Goal: Communication & Community: Answer question/provide support

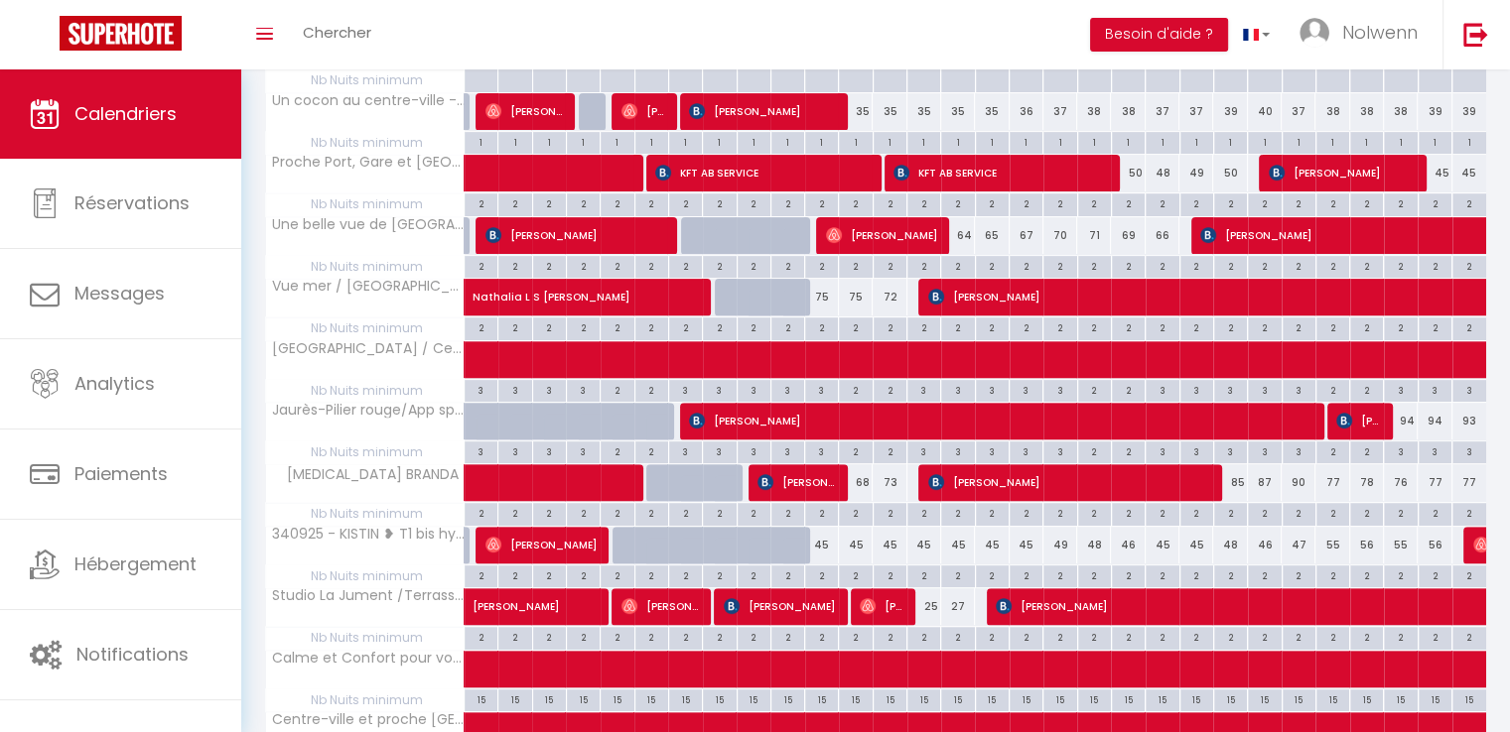
scroll to position [627, 0]
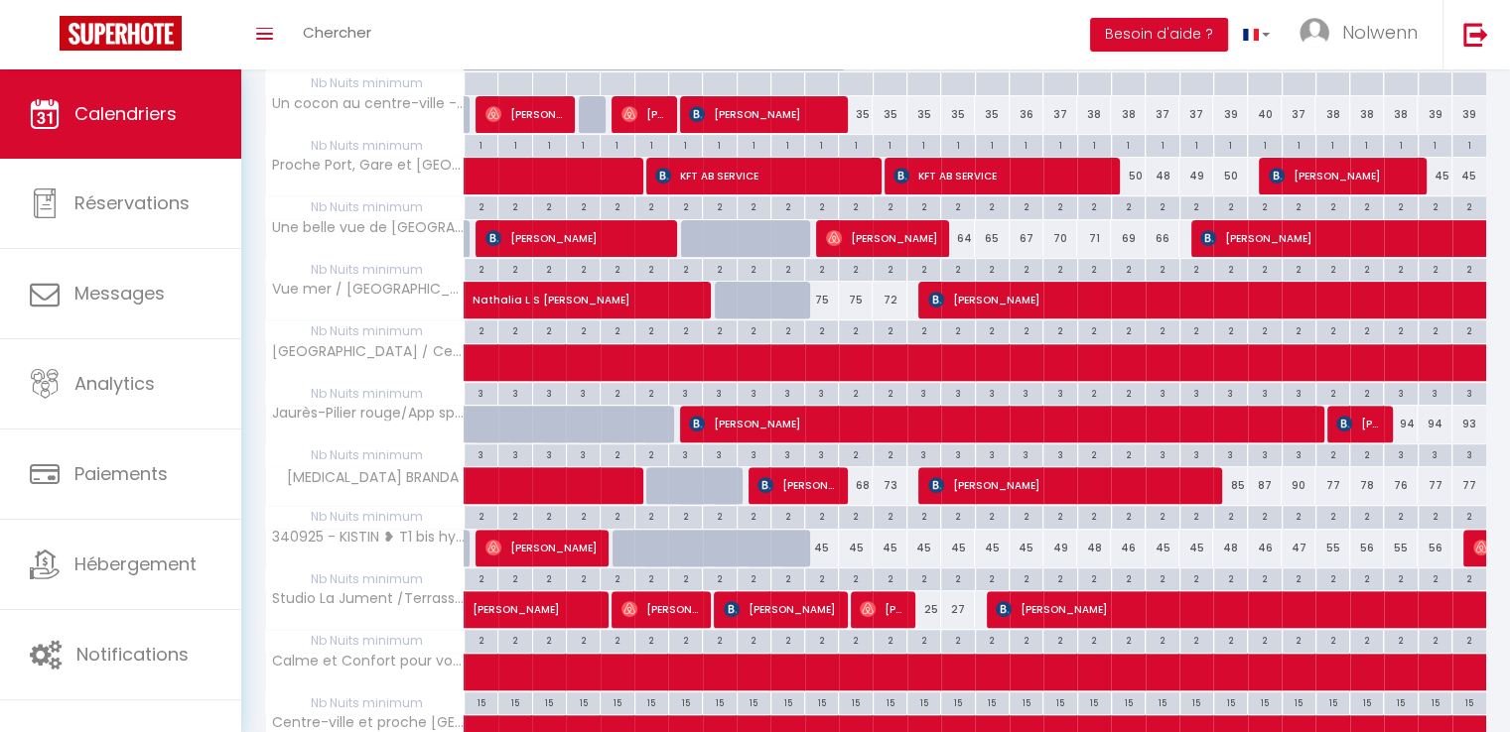
drag, startPoint x: 1524, startPoint y: 188, endPoint x: 1524, endPoint y: 445, distance: 257.1
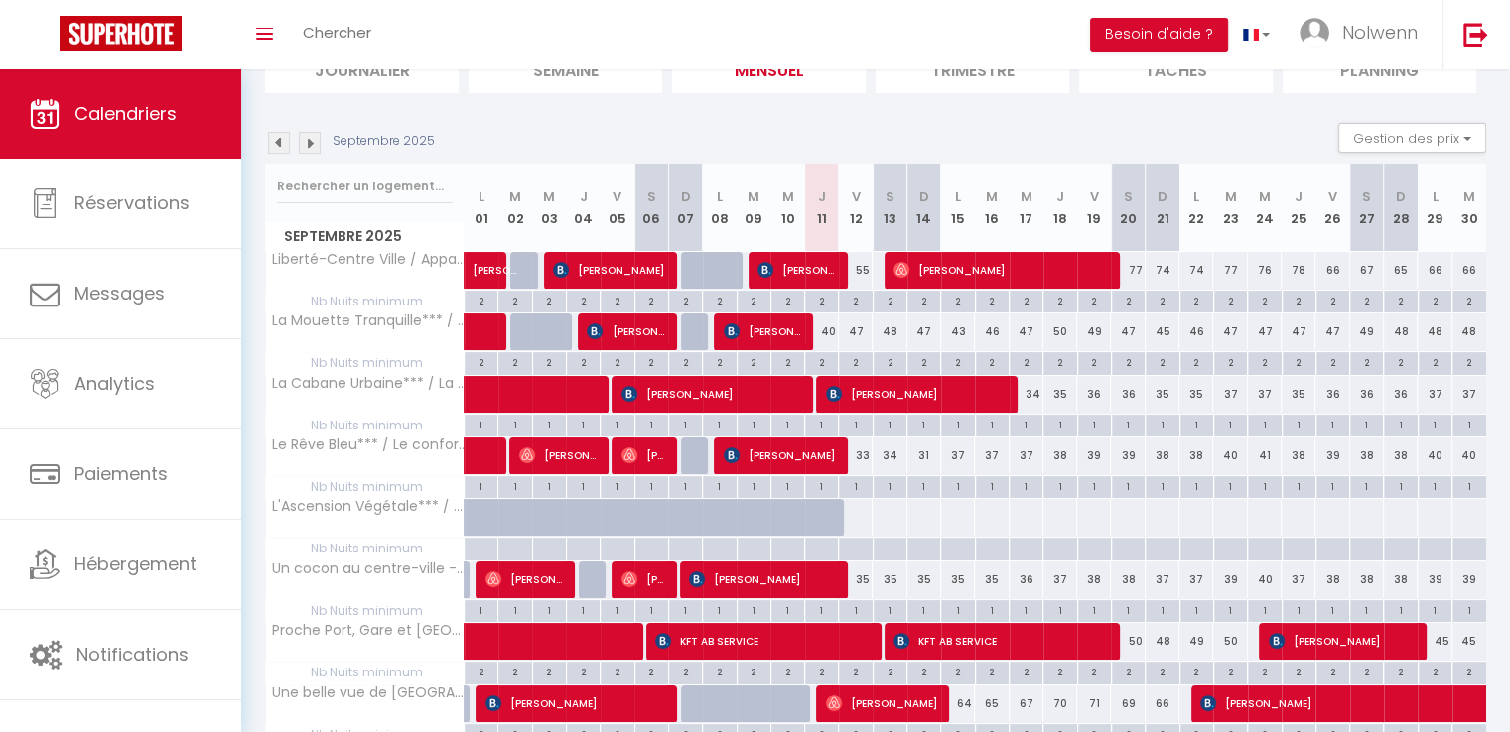
scroll to position [166, 0]
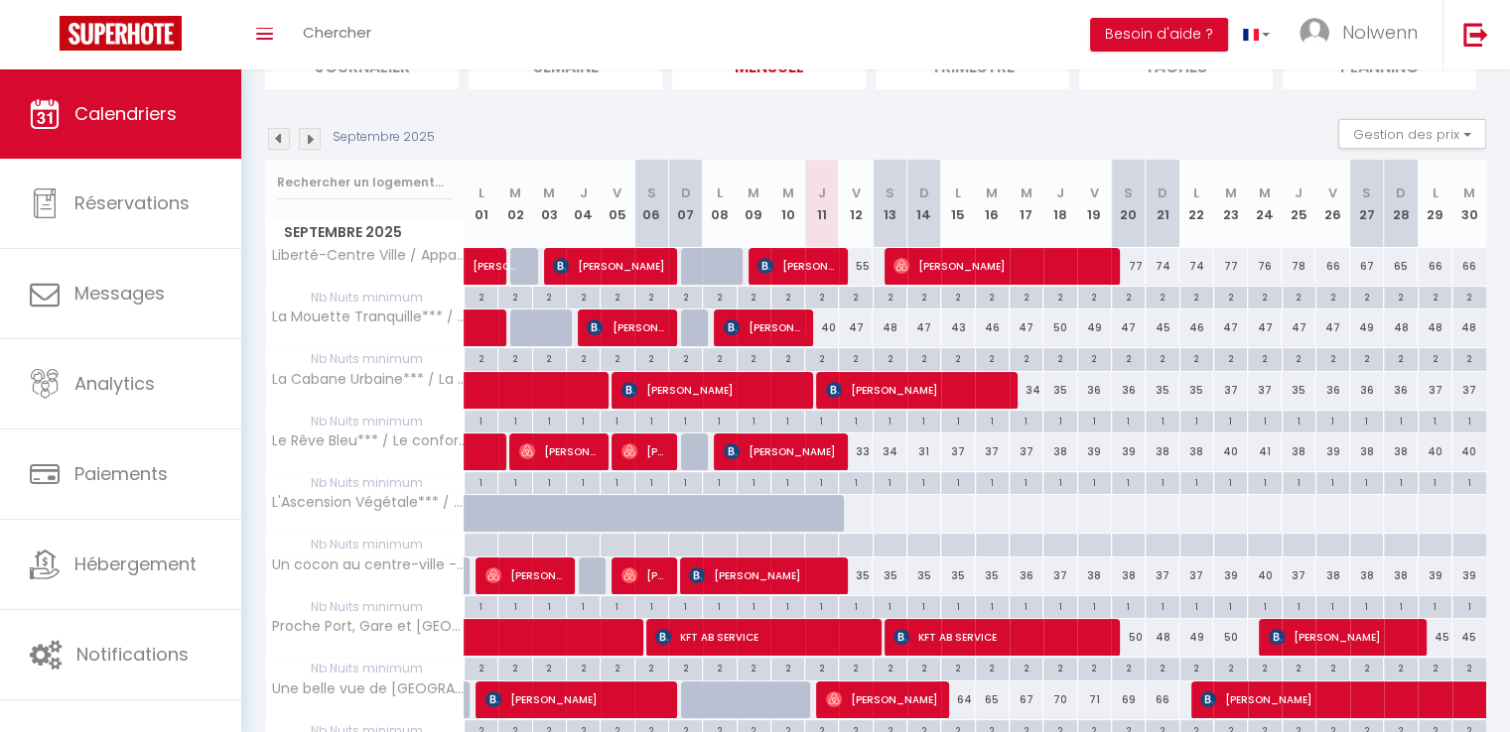
click at [284, 140] on img at bounding box center [279, 139] width 22 height 22
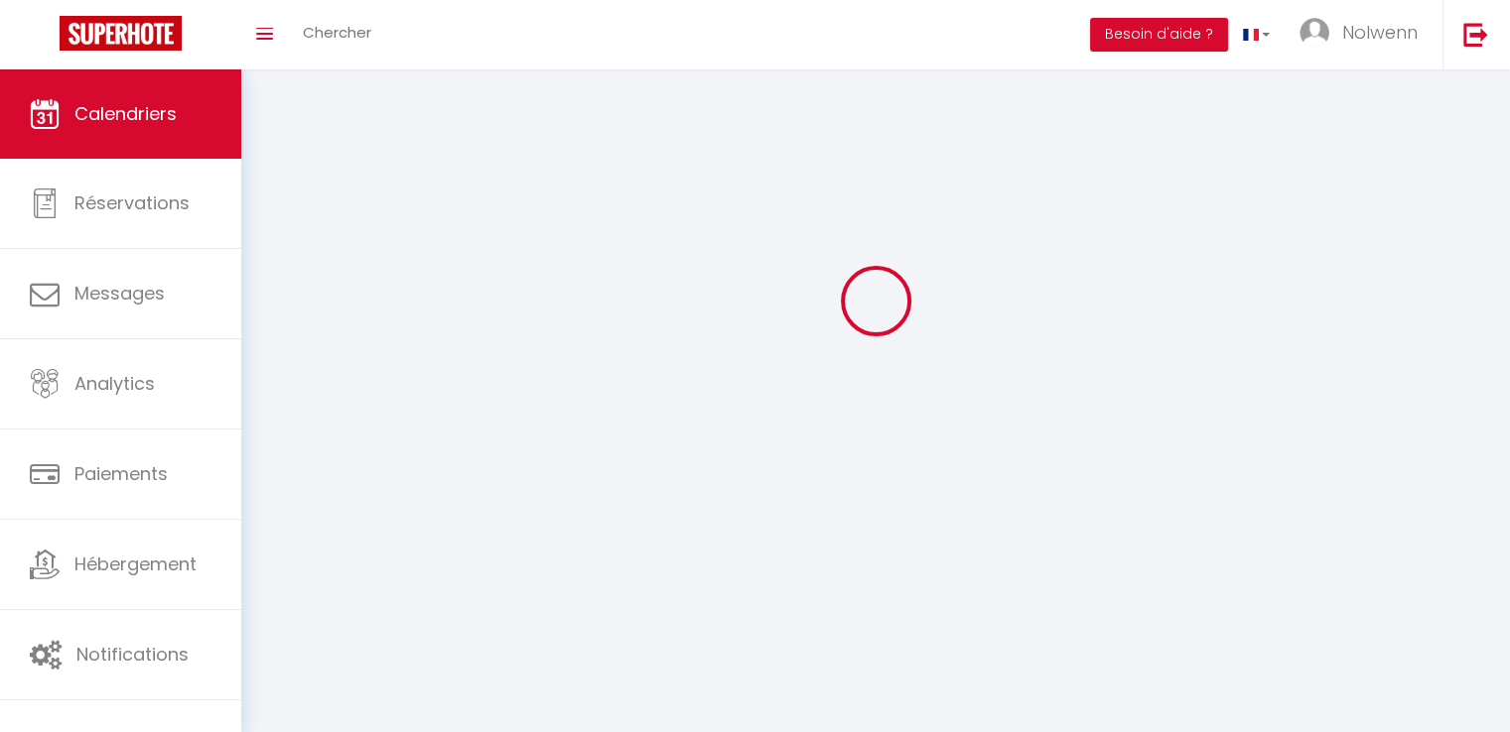
select select
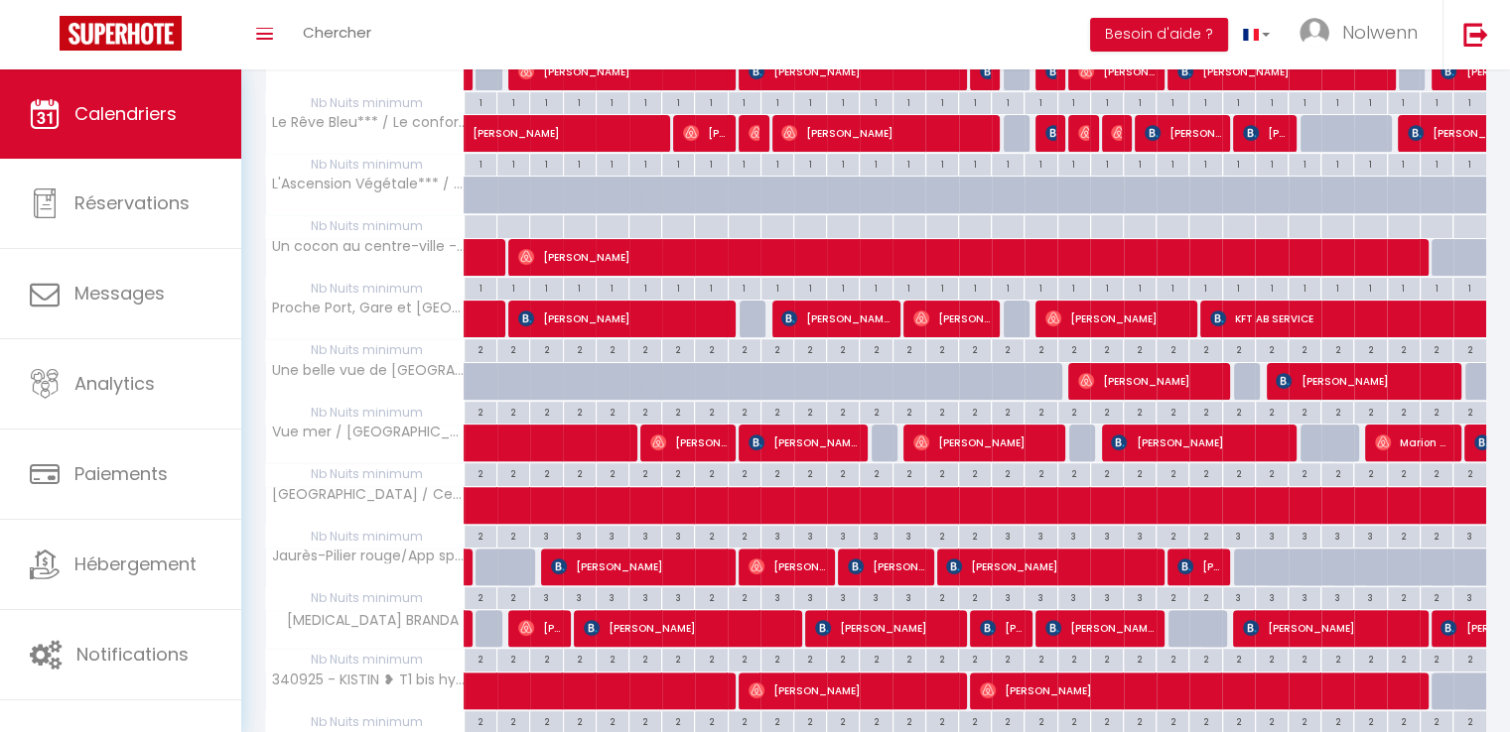
scroll to position [457, 0]
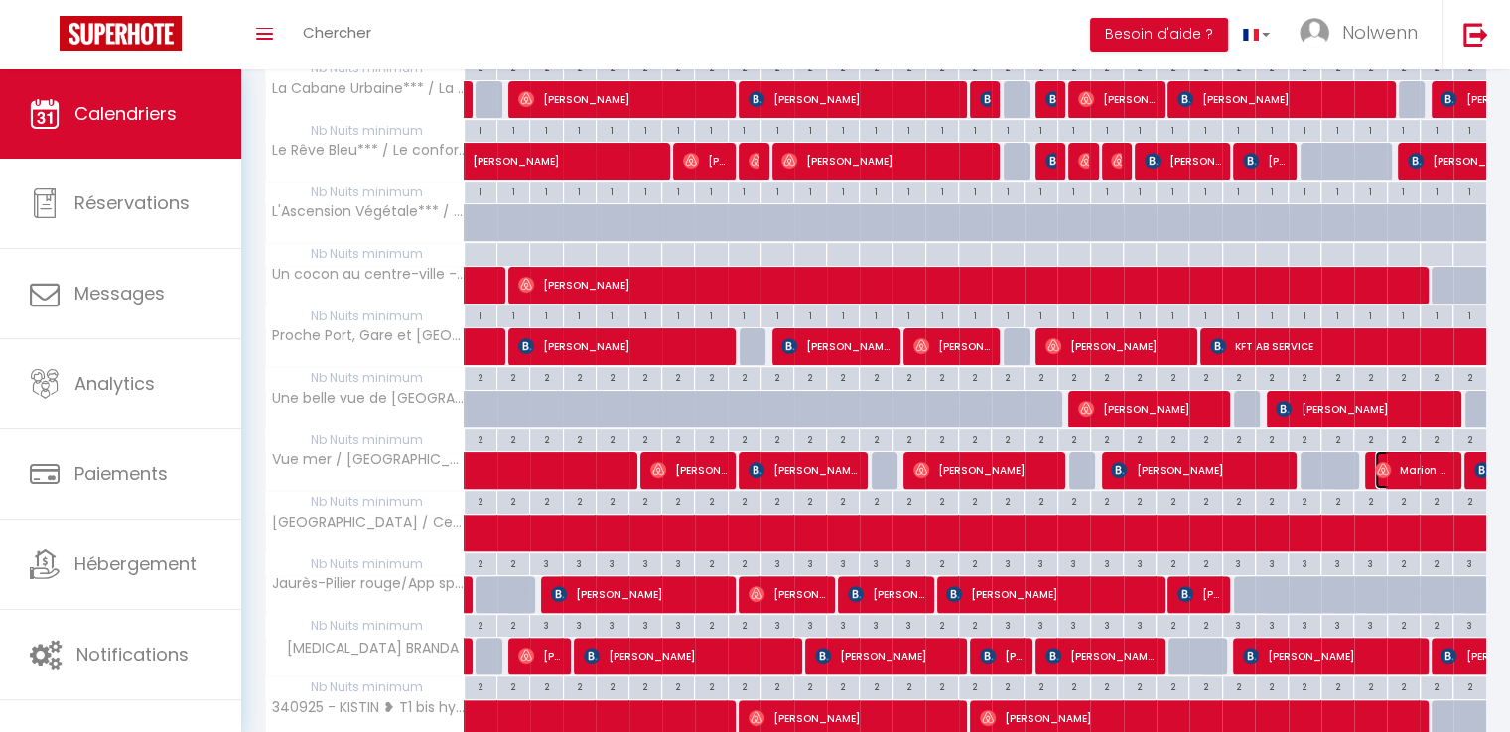
click at [1428, 467] on span "Marion Veitinger" at bounding box center [1413, 471] width 76 height 38
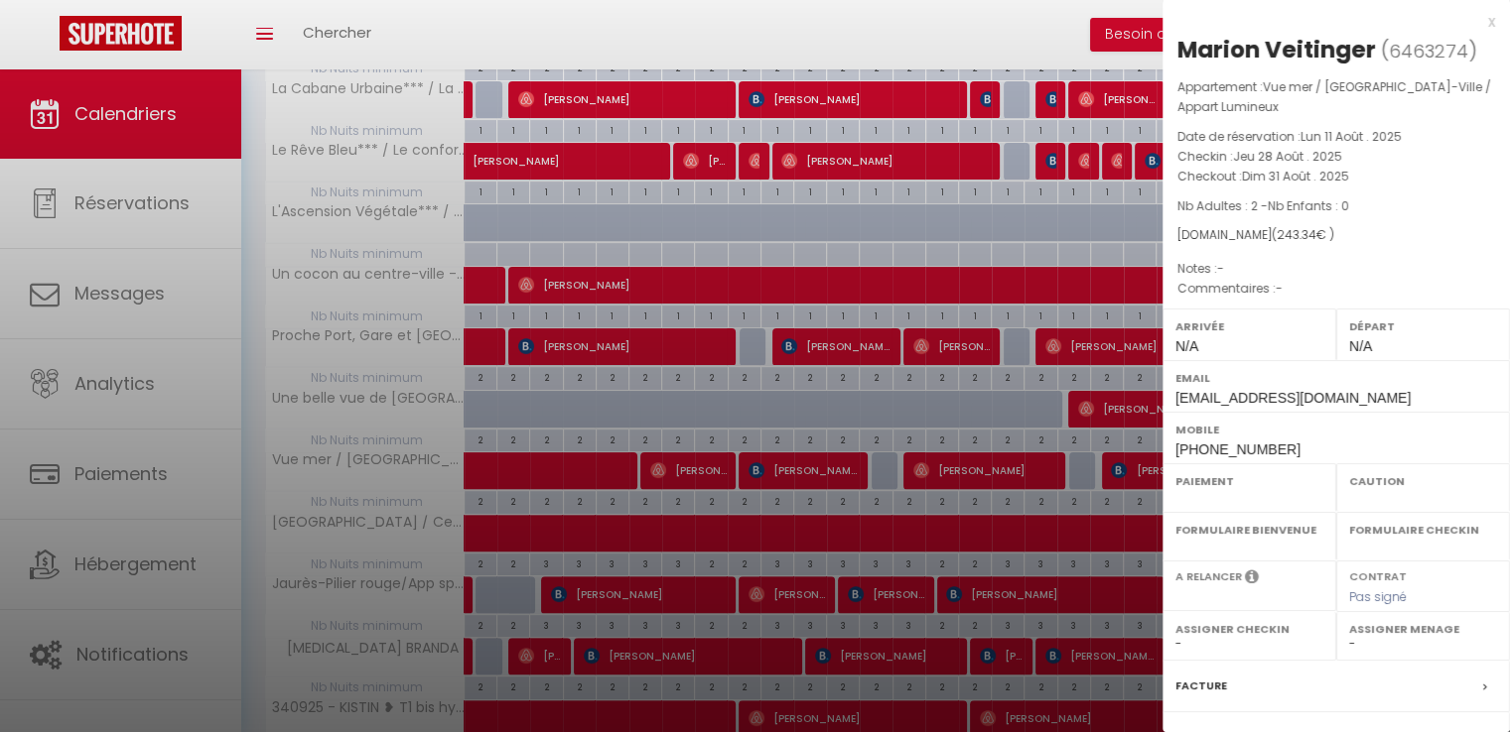
select select "OK"
select select "0"
select select "1"
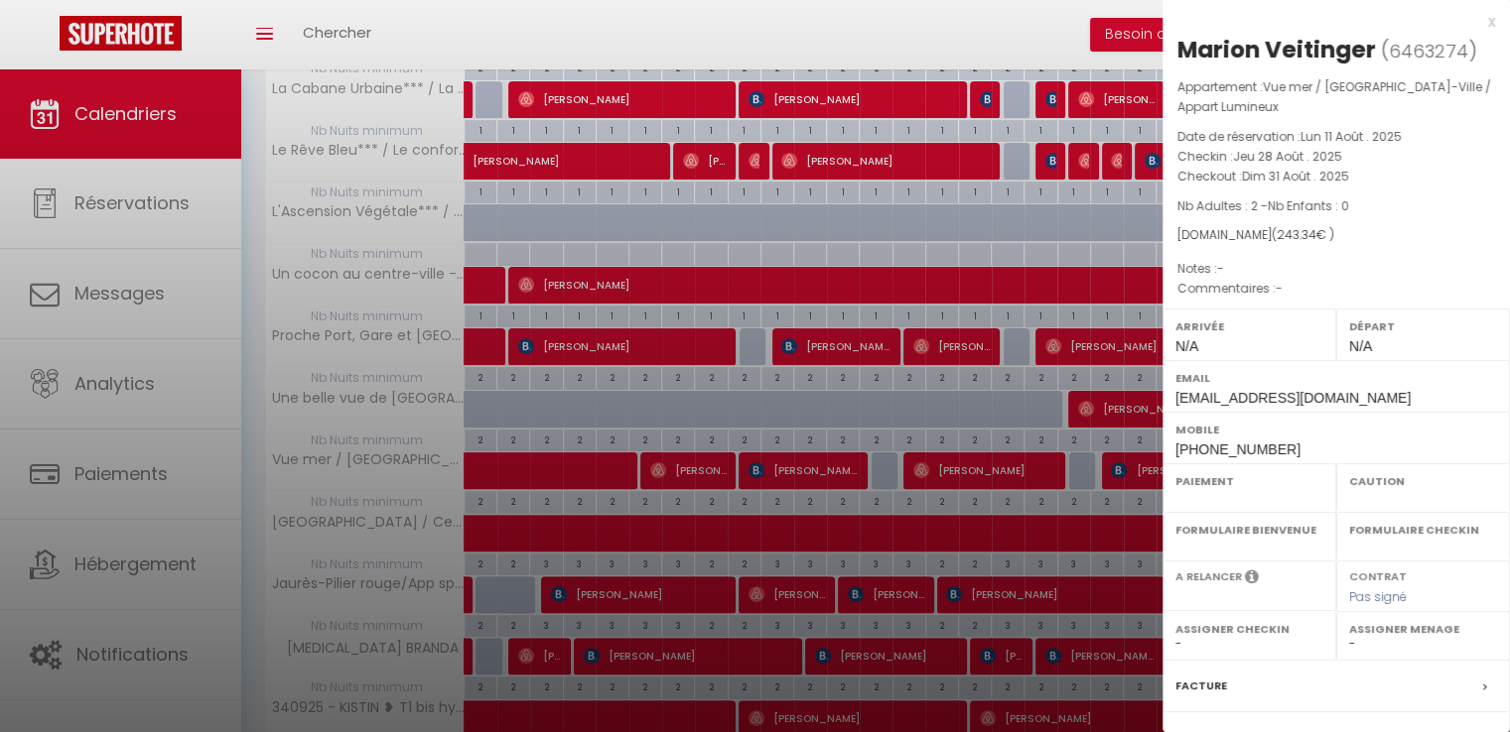
select select
click at [1481, 26] on div "x Marion Veitinger ( 6463274 ) Appartement : Vue mer / [GEOGRAPHIC_DATA]-Ville …" at bounding box center [1335, 472] width 347 height 945
click at [1475, 20] on div "x" at bounding box center [1328, 22] width 333 height 24
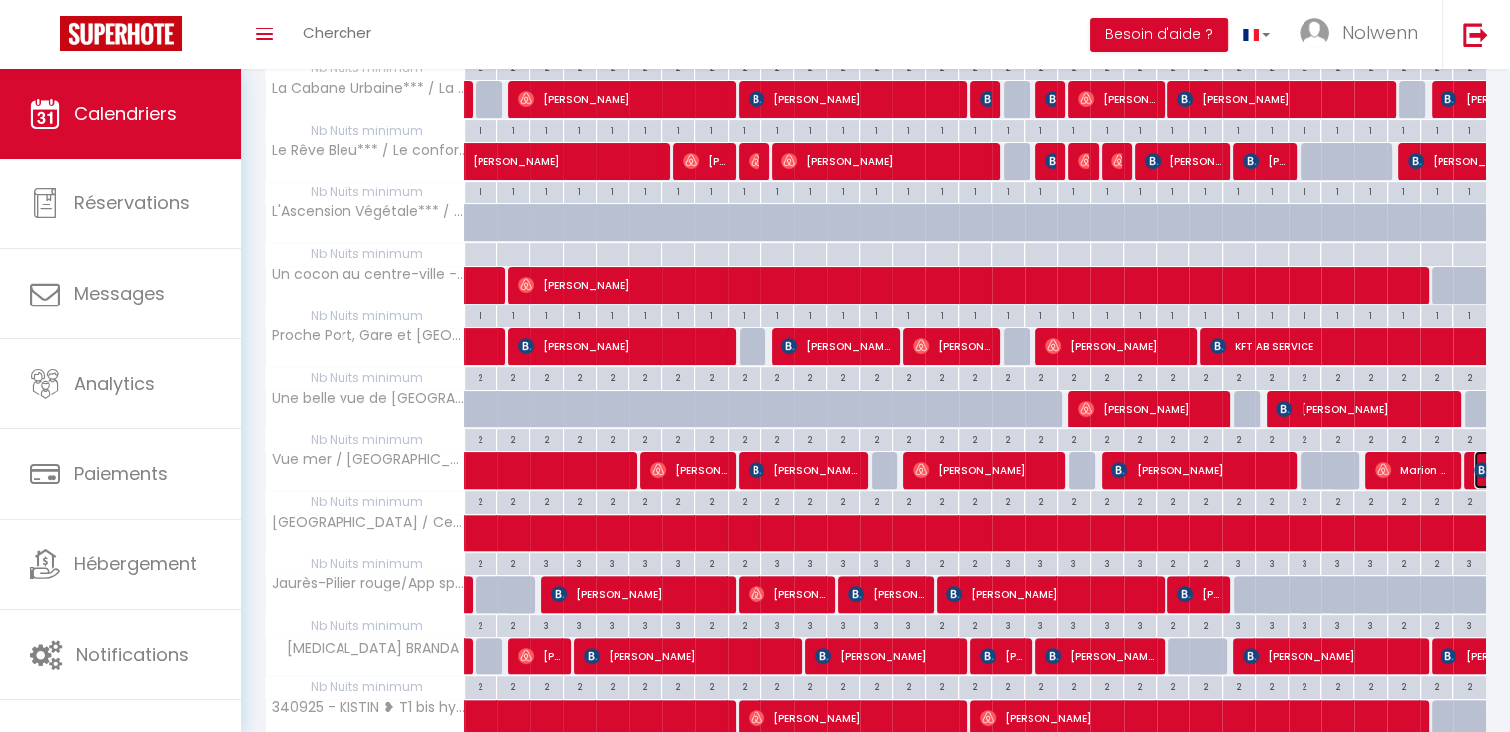
click at [1480, 464] on img at bounding box center [1482, 471] width 16 height 16
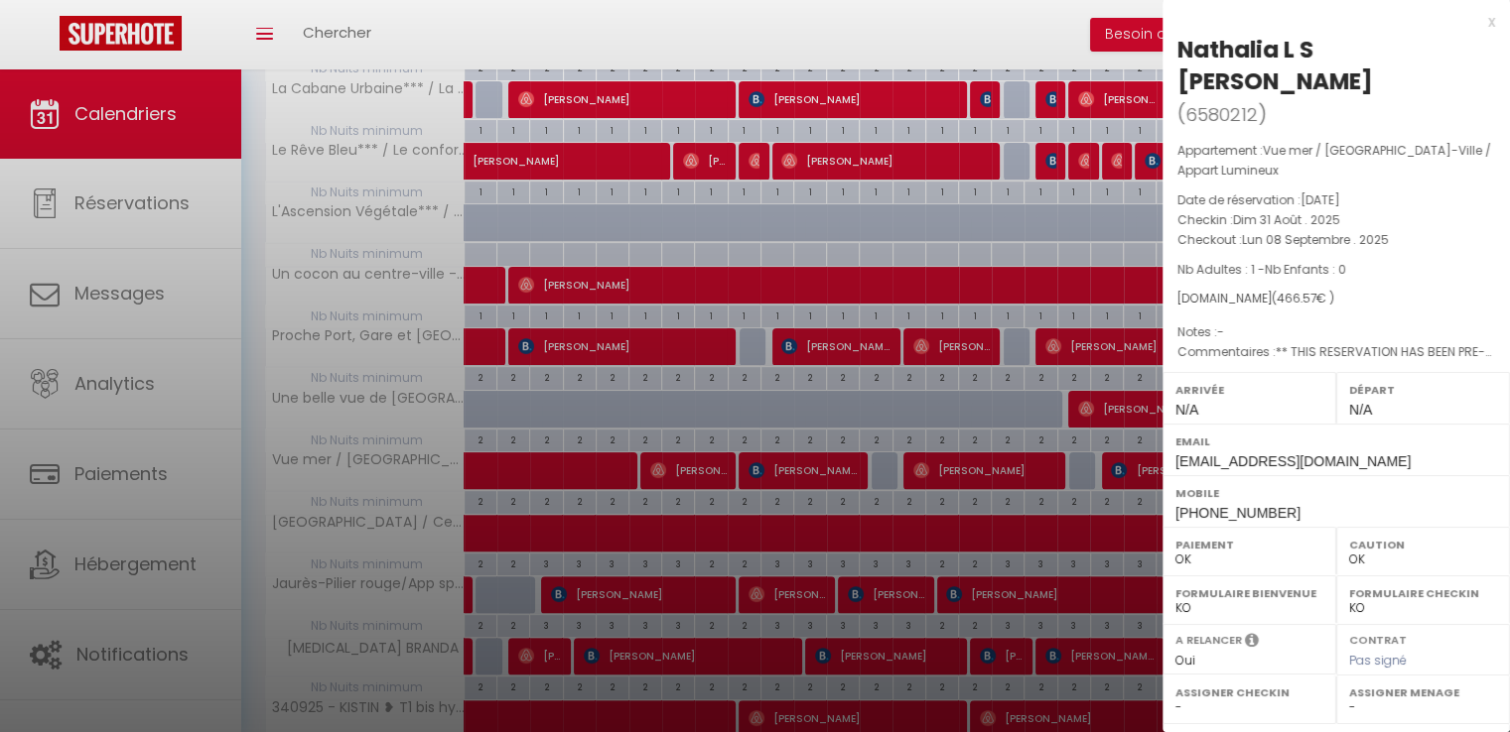
click at [1476, 21] on div "x" at bounding box center [1328, 22] width 333 height 24
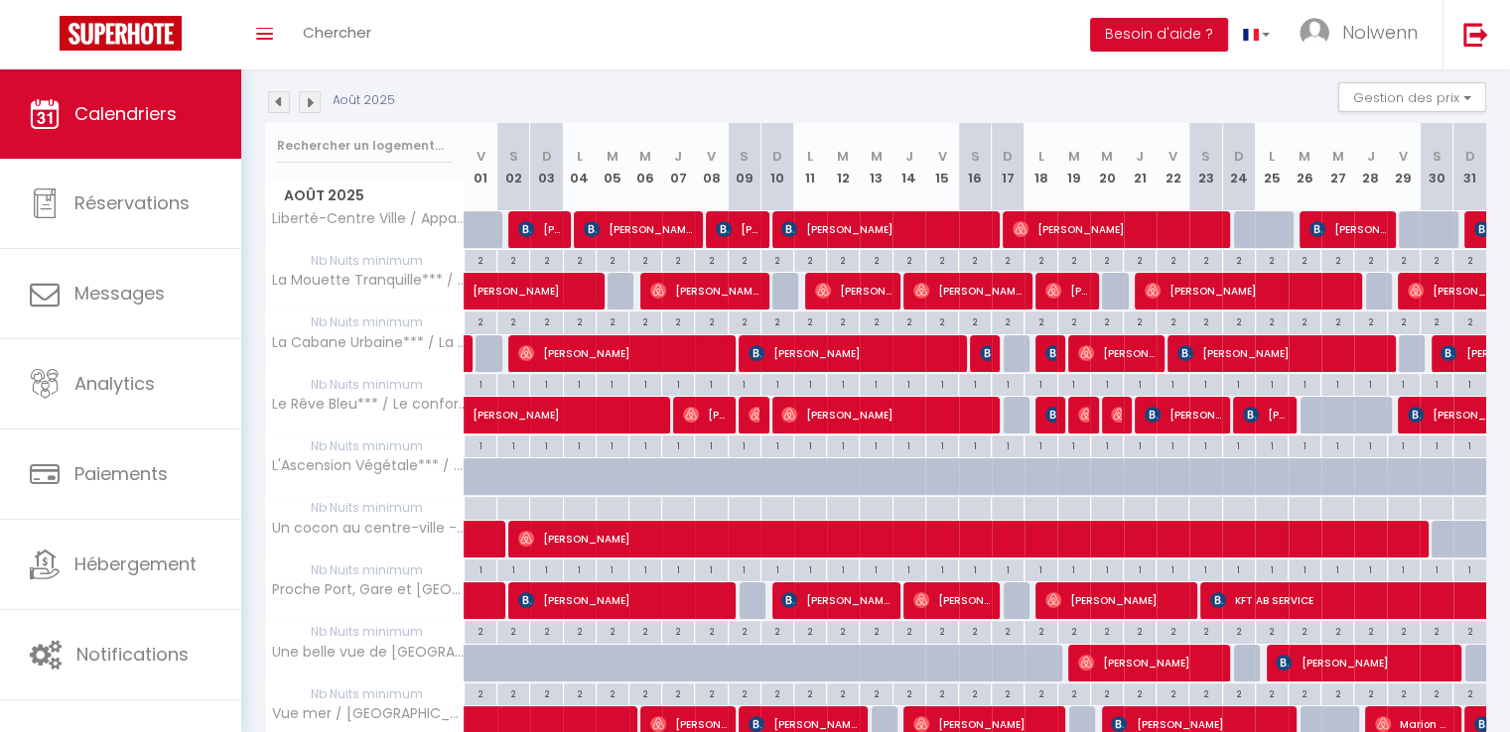
scroll to position [206, 0]
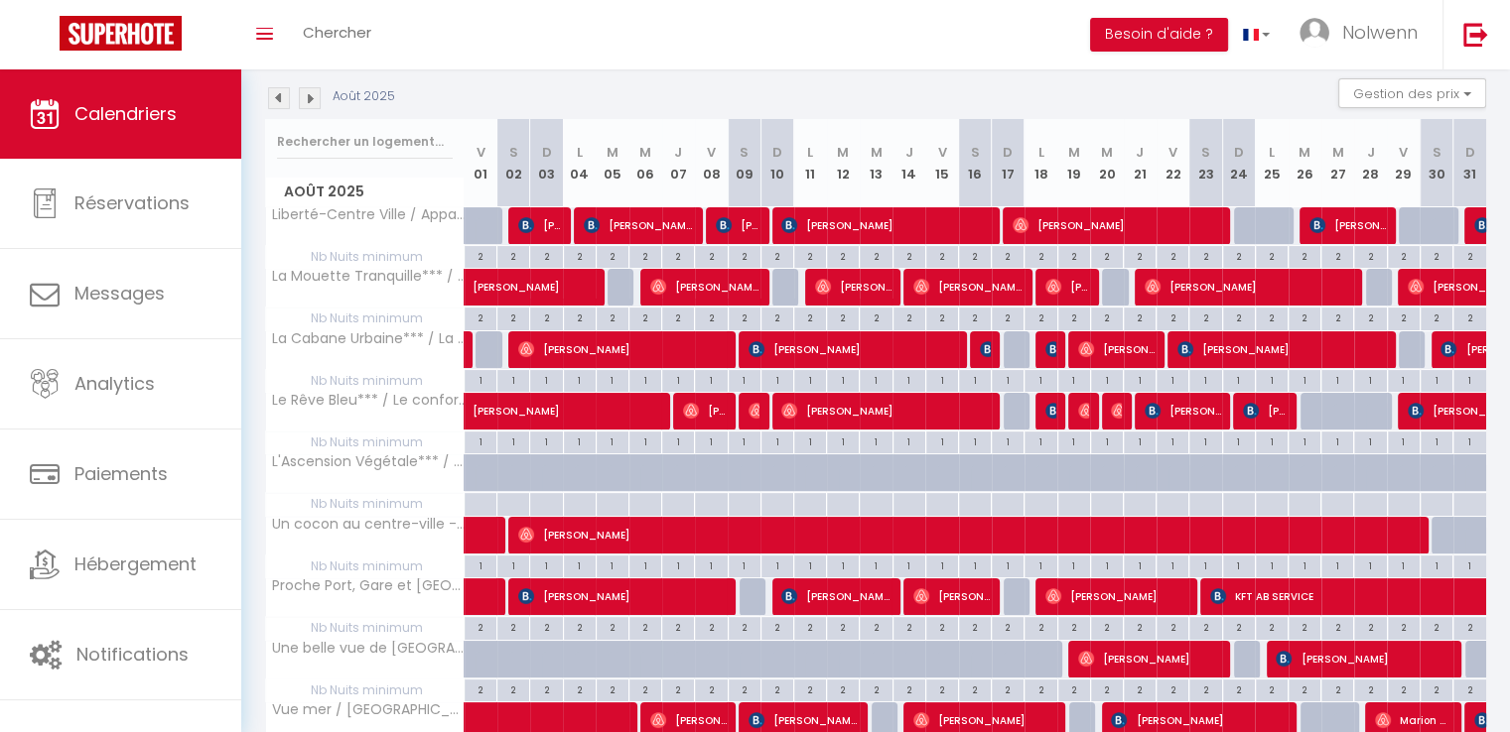
click at [310, 97] on img at bounding box center [310, 98] width 22 height 22
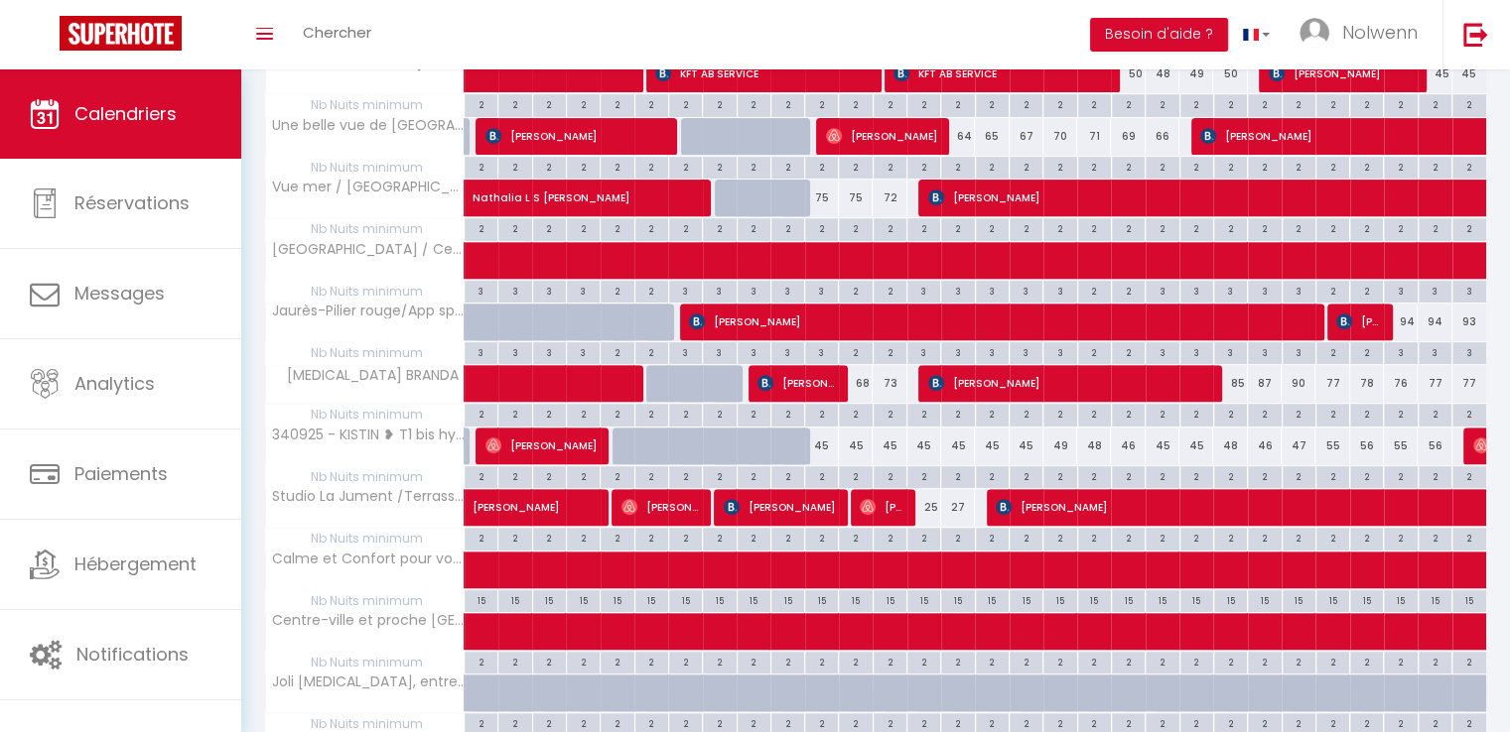
scroll to position [713, 0]
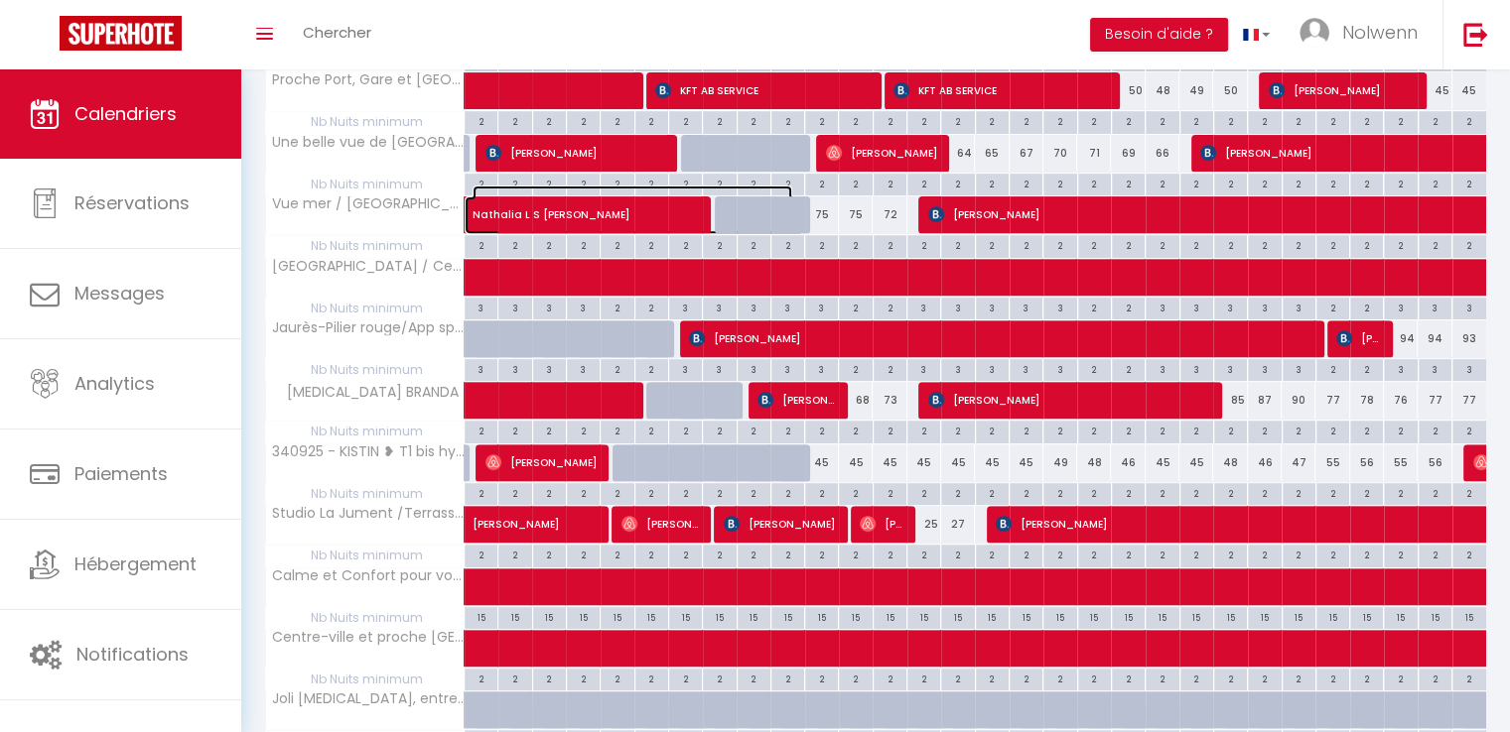
click at [559, 211] on span "Nathalia L S [PERSON_NAME]" at bounding box center [632, 205] width 320 height 38
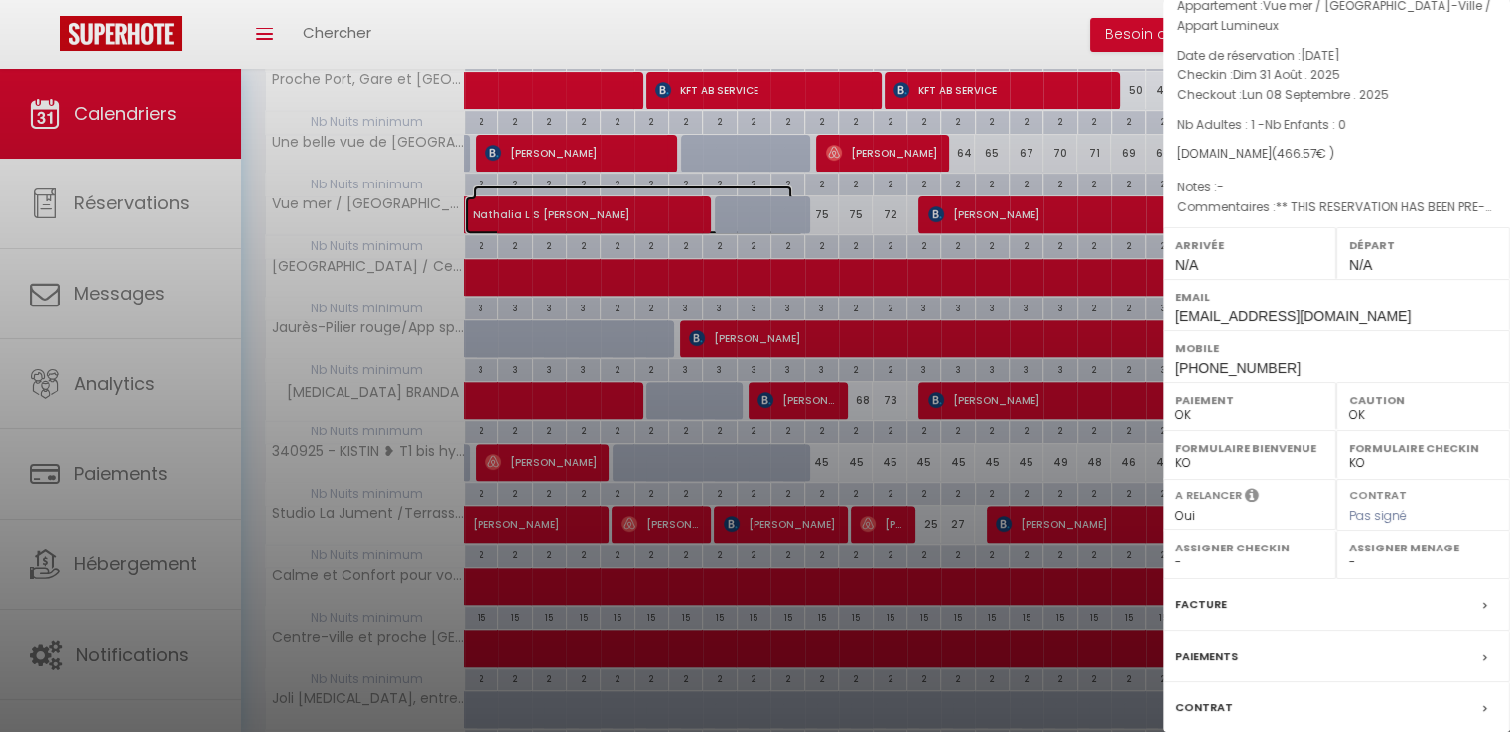
scroll to position [241, 0]
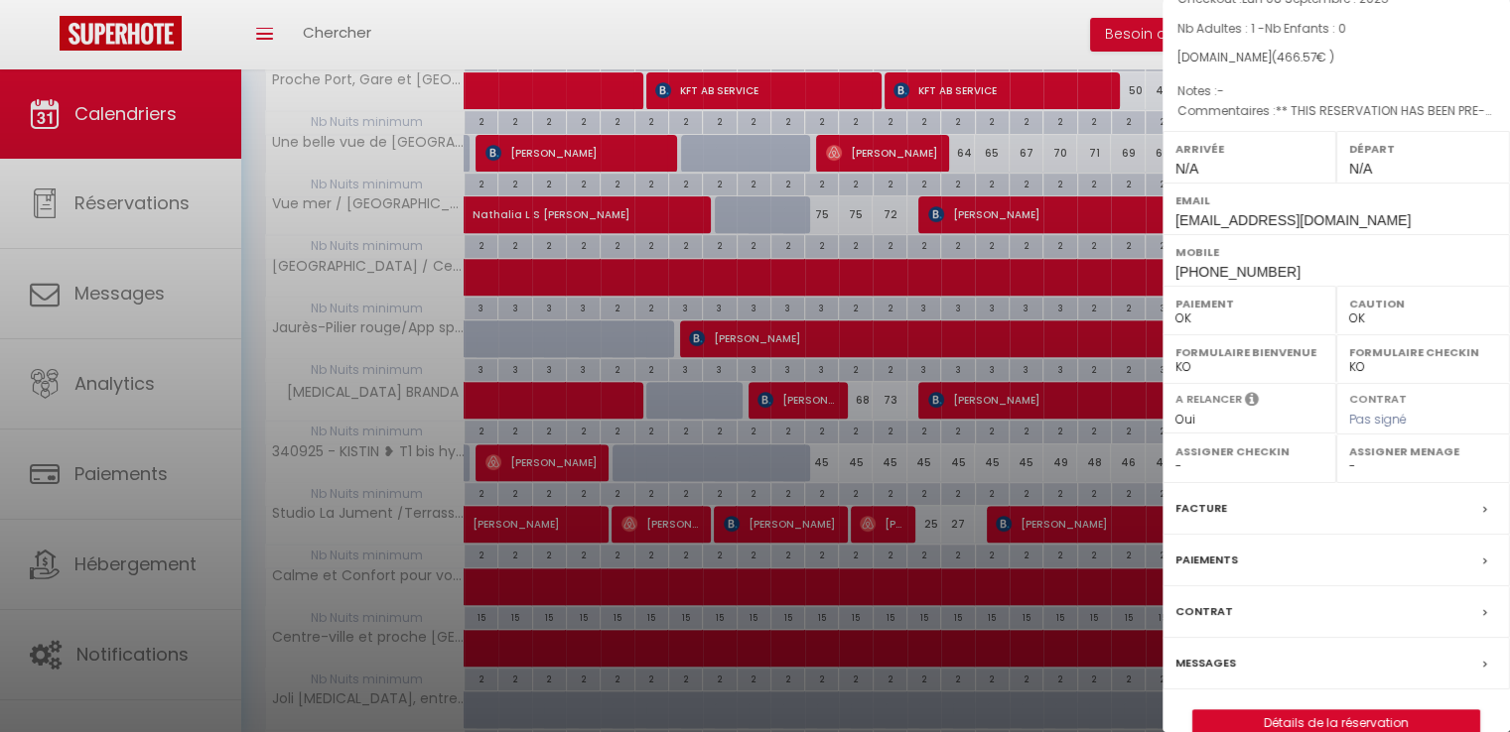
click at [1190, 653] on label "Messages" at bounding box center [1205, 663] width 61 height 21
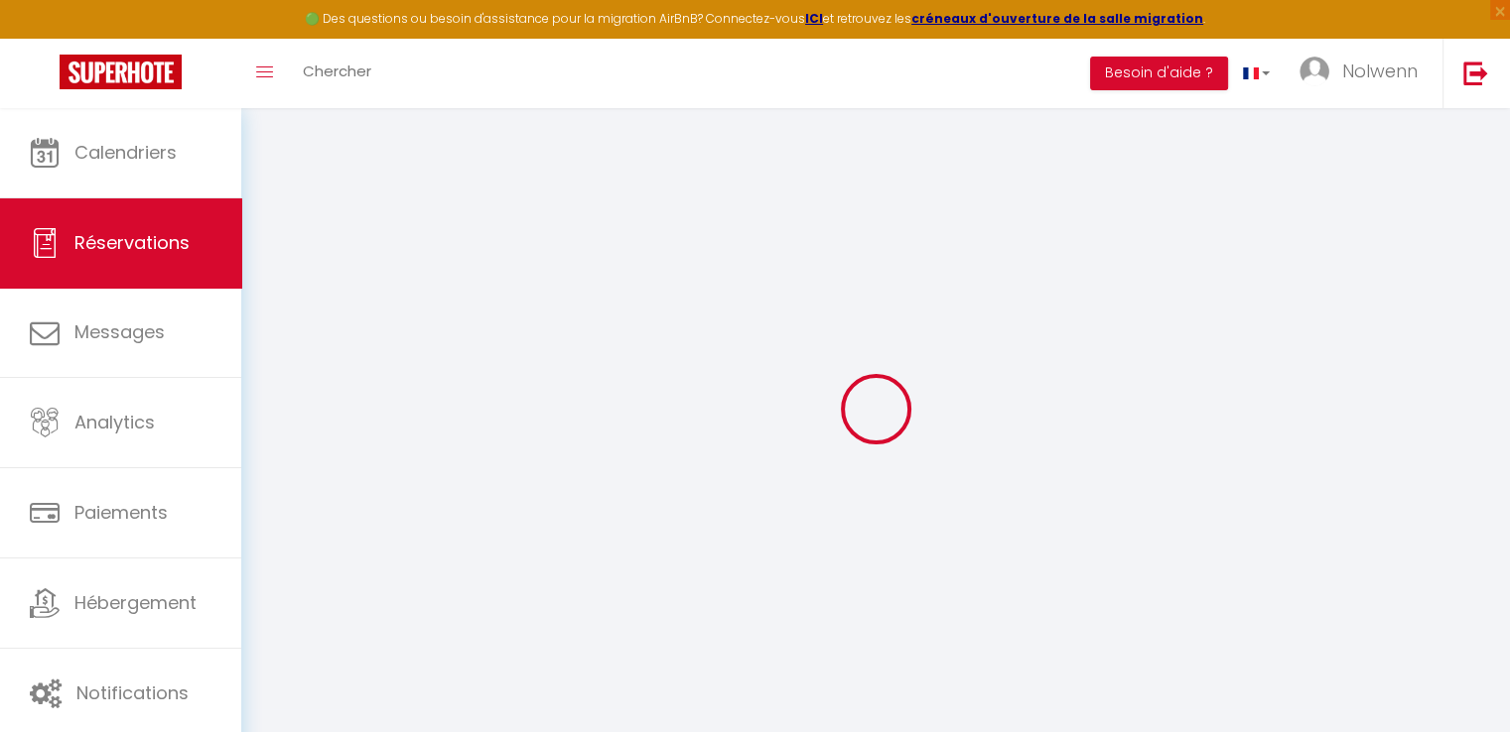
select select
checkbox input "false"
type textarea "** THIS RESERVATION HAS BEEN PRE-PAID ** Reservation has a cancellation grace p…"
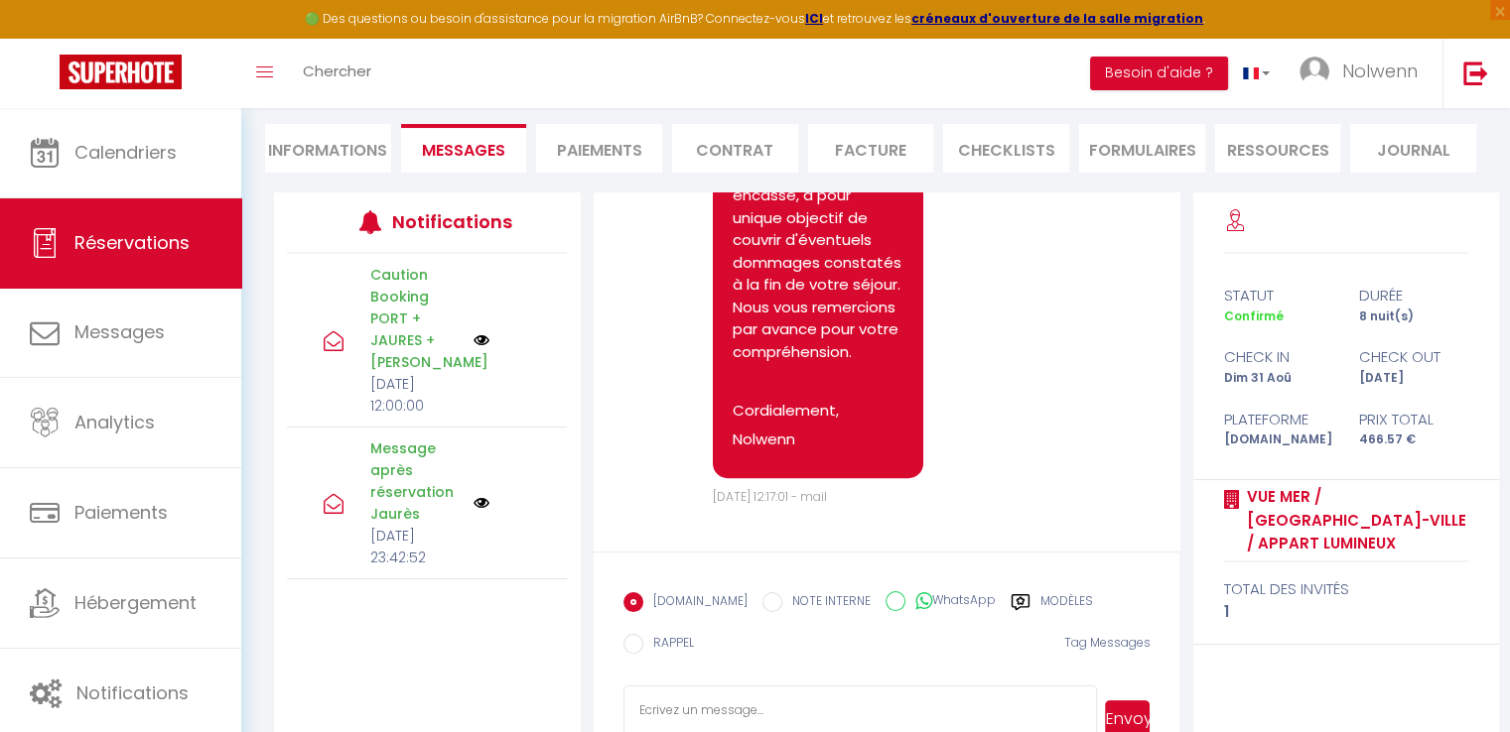
scroll to position [231, 0]
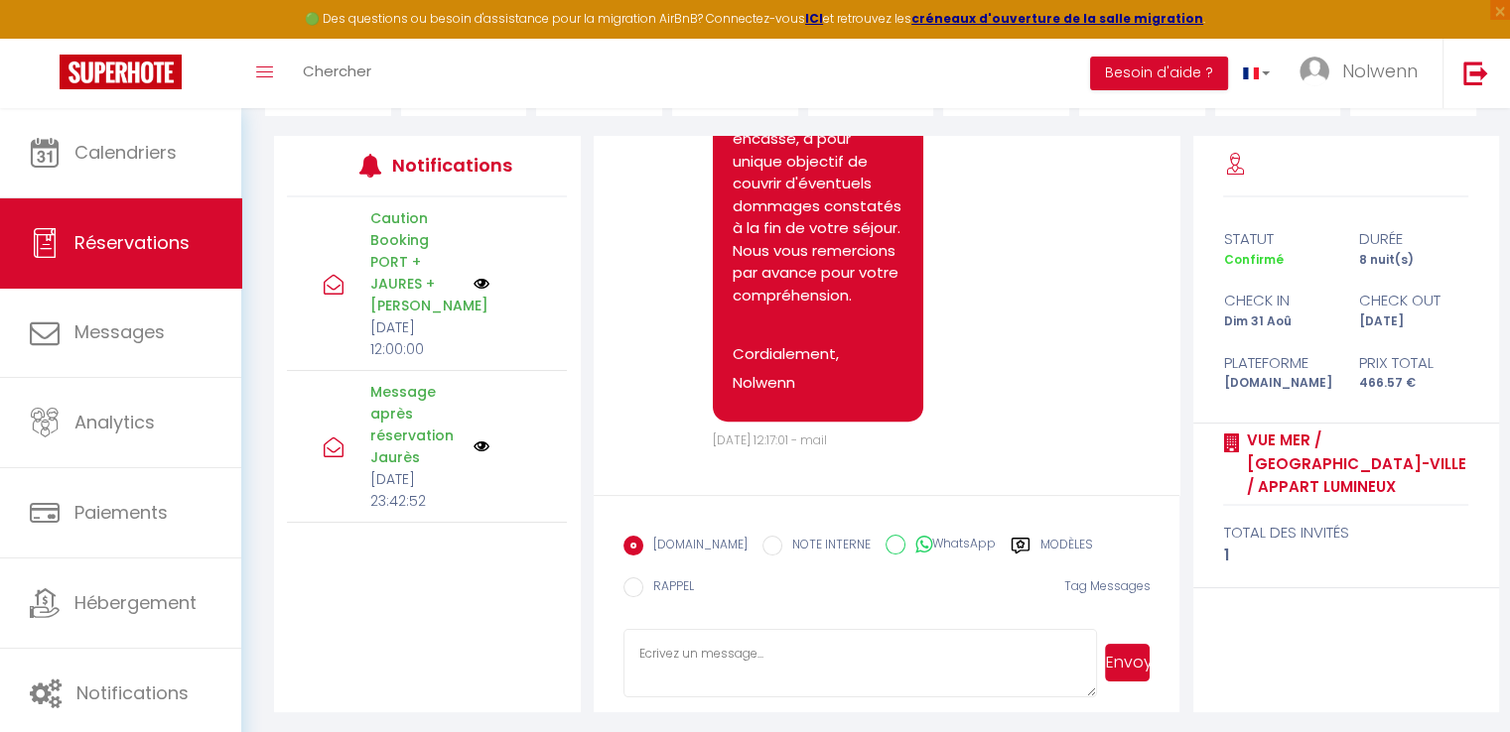
click at [737, 658] on textarea at bounding box center [860, 663] width 474 height 69
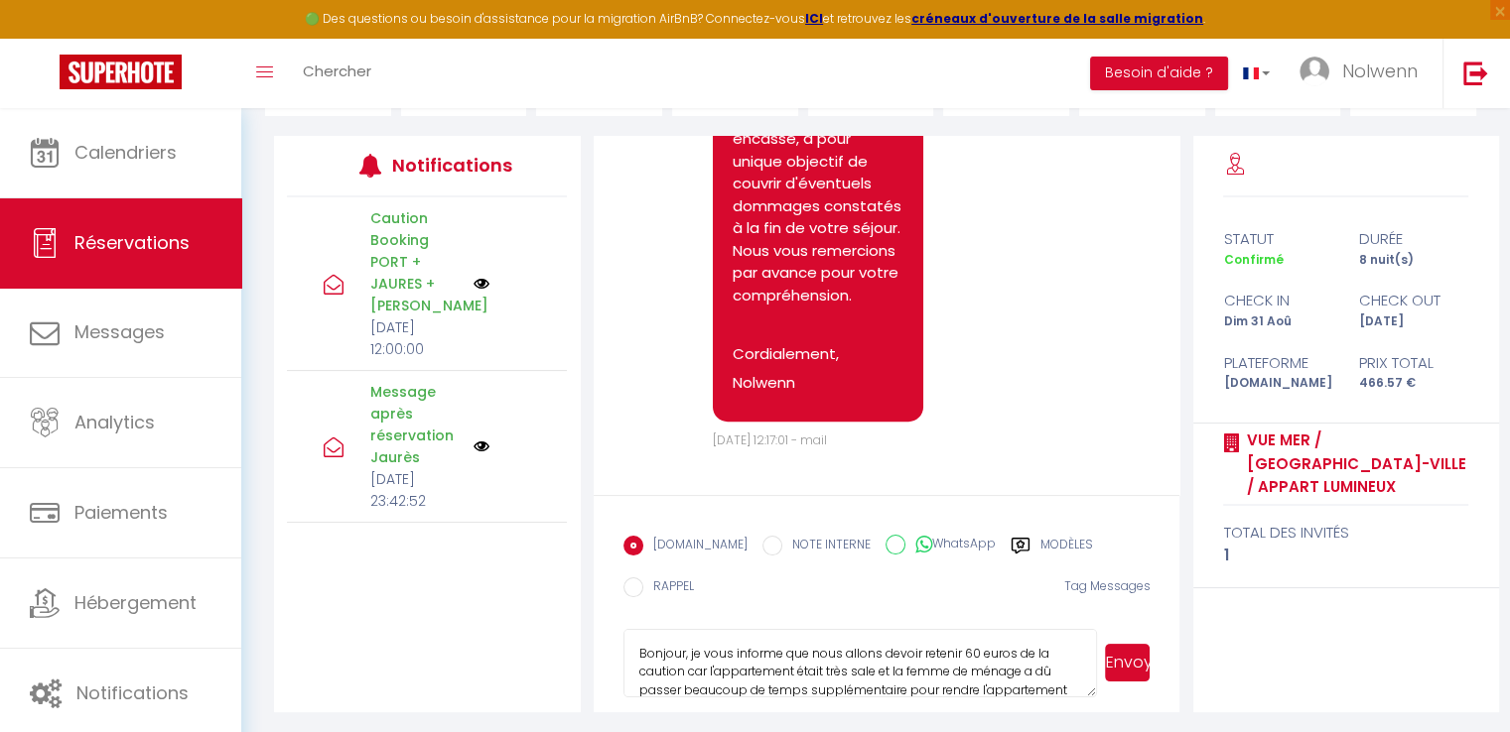
scroll to position [37, 0]
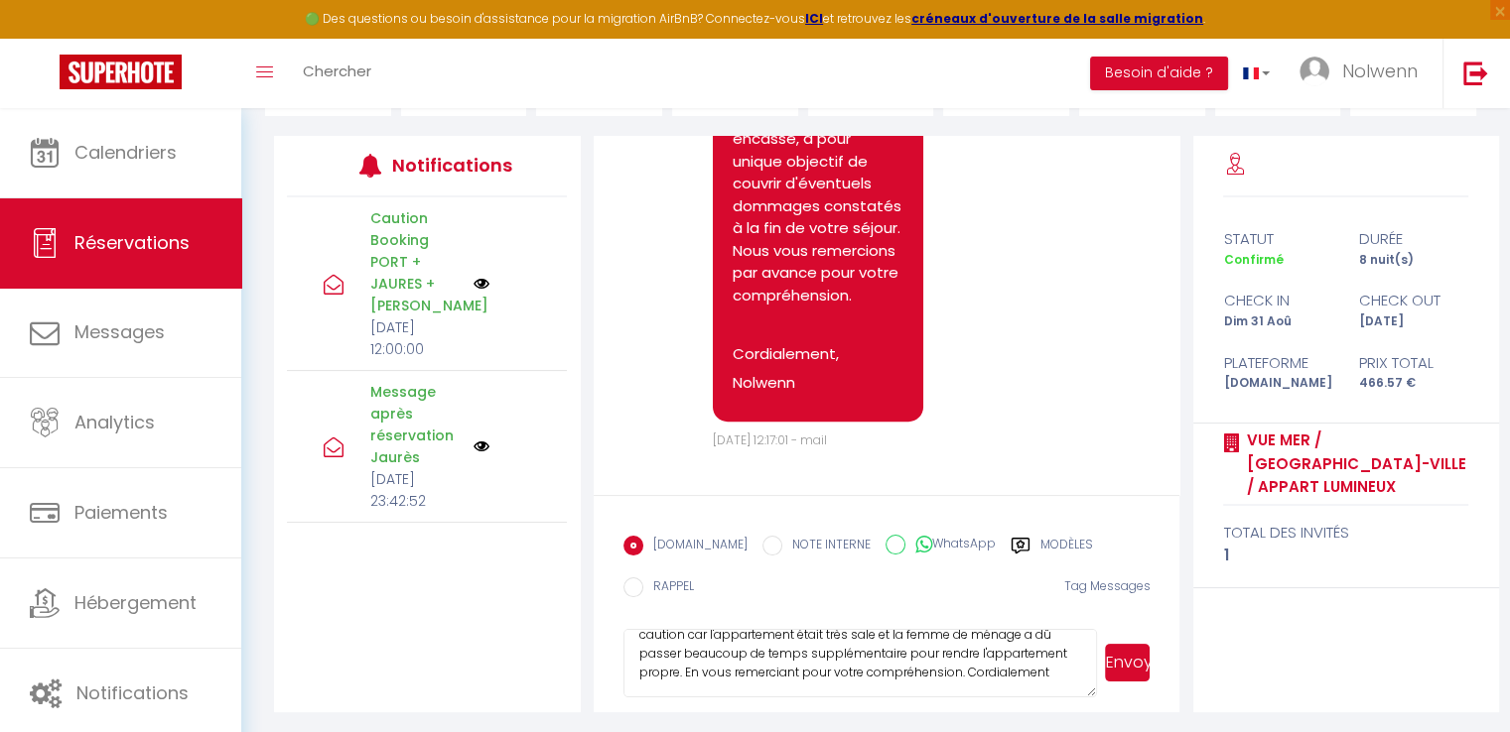
click at [686, 668] on textarea "Bonjour, je vous informe que nous allons devoir retenir 60 euros de la caution …" at bounding box center [860, 663] width 474 height 69
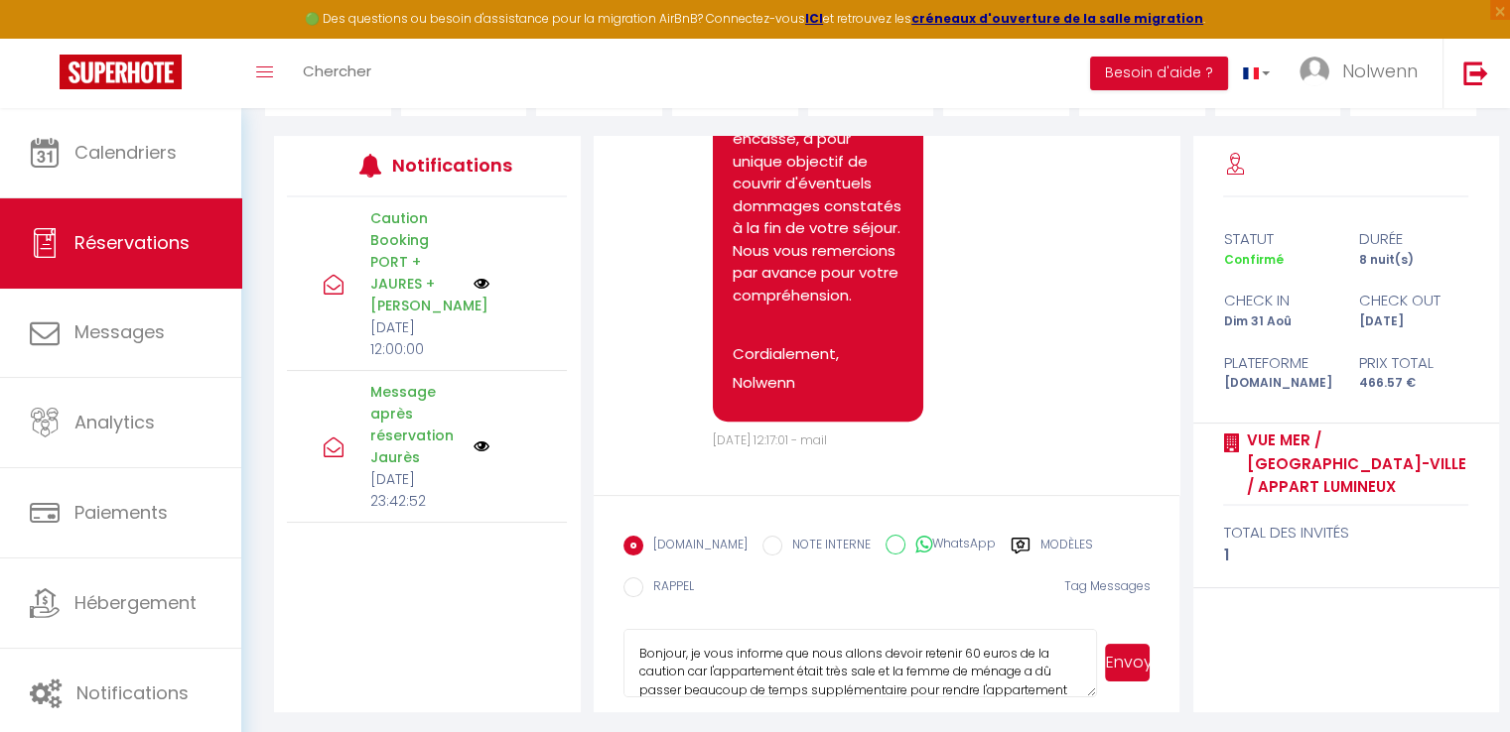
scroll to position [234, 0]
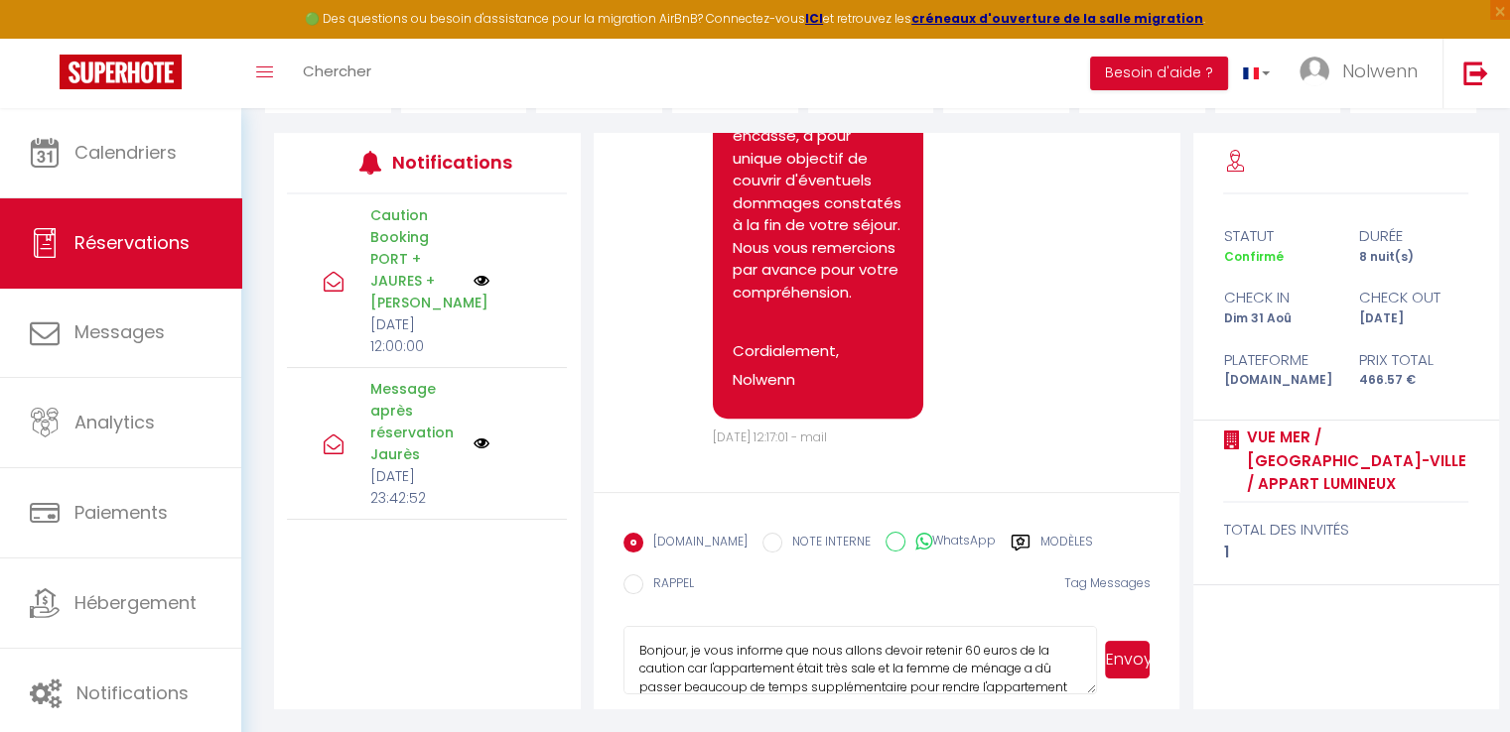
type textarea "Bonjour, je vous informe que nous allons devoir retenir 60 euros de la caution …"
click at [1136, 656] on button "Envoyer" at bounding box center [1127, 660] width 45 height 38
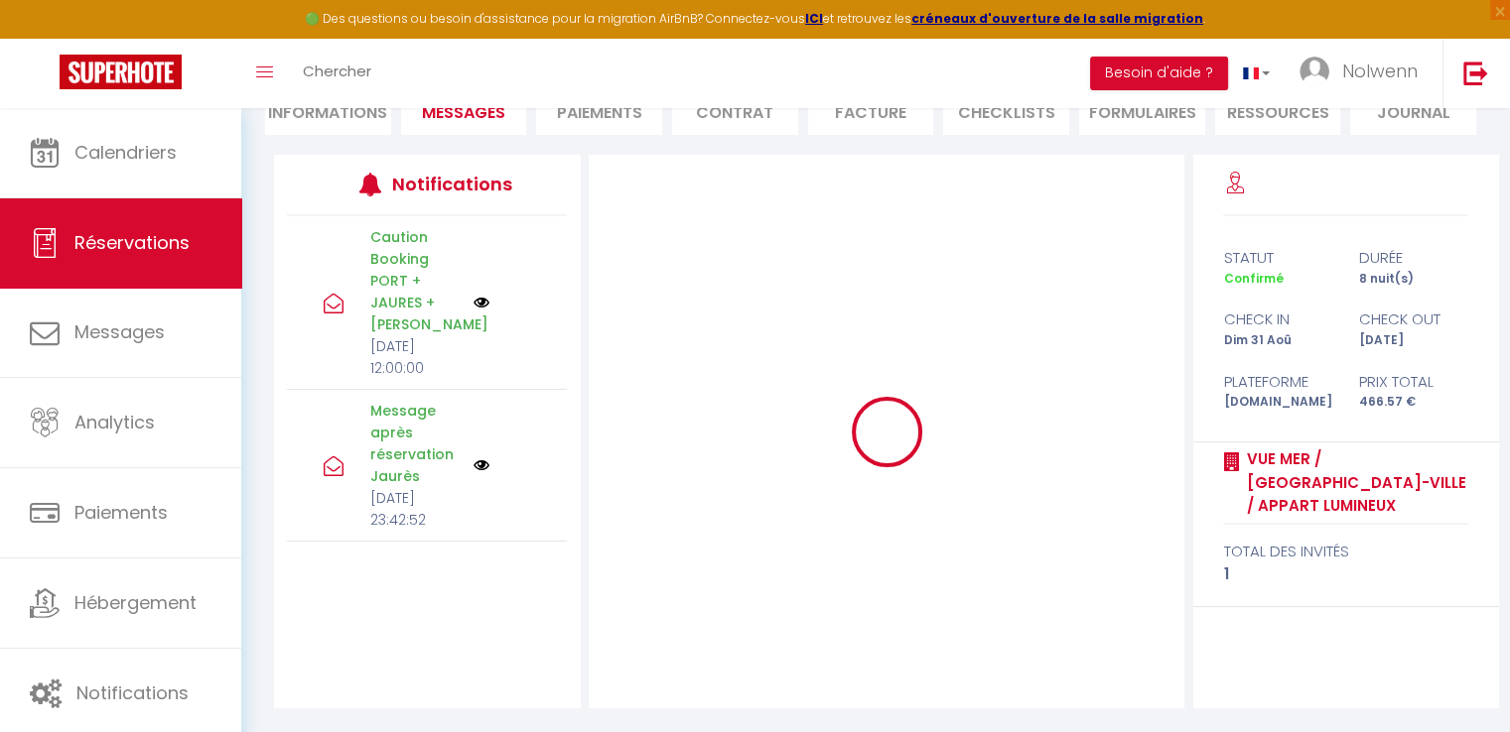
scroll to position [212, 0]
